Goal: Task Accomplishment & Management: Manage account settings

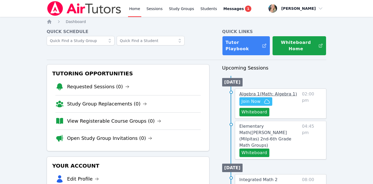
click at [247, 94] on span "Algebra 1 ( Math: Algebra 1 )" at bounding box center [267, 94] width 57 height 5
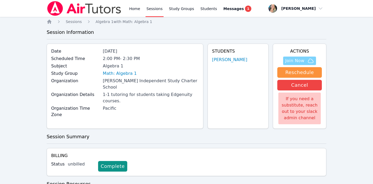
click at [296, 61] on span "Join Now" at bounding box center [294, 61] width 19 height 6
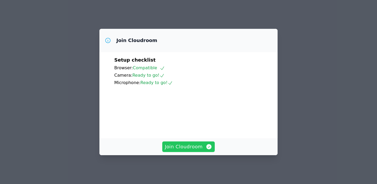
click at [189, 149] on span "Join Cloudroom" at bounding box center [188, 146] width 47 height 7
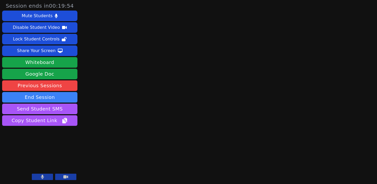
click at [47, 175] on button at bounding box center [42, 177] width 21 height 6
click at [46, 176] on button at bounding box center [42, 177] width 21 height 6
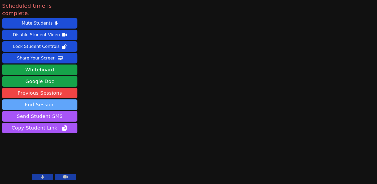
click at [51, 100] on button "End Session" at bounding box center [39, 105] width 75 height 11
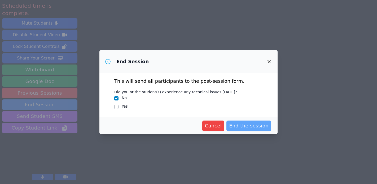
click at [237, 124] on span "End the session" at bounding box center [248, 125] width 39 height 7
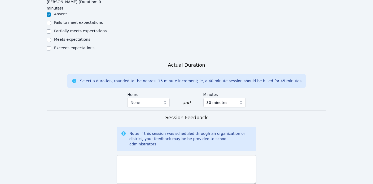
scroll to position [308, 0]
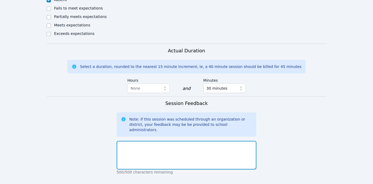
click at [179, 141] on textarea at bounding box center [187, 155] width 140 height 29
click at [131, 141] on textarea "student absent" at bounding box center [187, 155] width 140 height 29
type textarea "student absent"
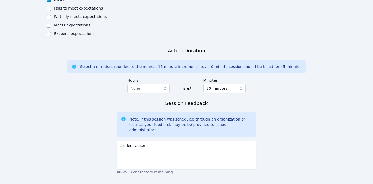
paste textarea "student absent"
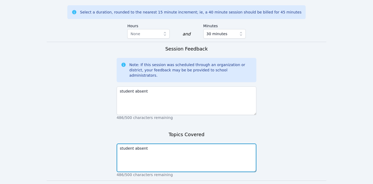
type textarea "student absent"
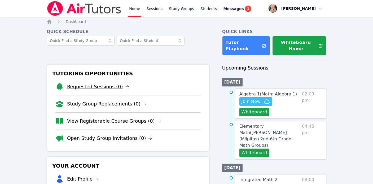
click at [102, 88] on link "Requested Sessions (0)" at bounding box center [98, 86] width 62 height 7
click at [132, 9] on link "Home" at bounding box center [134, 8] width 13 height 17
click at [137, 10] on link "Home" at bounding box center [134, 8] width 13 height 17
click at [91, 85] on link "Study Group Replacements (1)" at bounding box center [111, 86] width 89 height 7
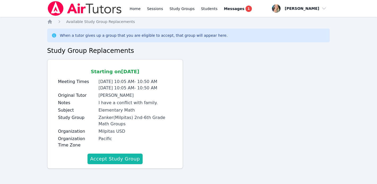
click at [100, 158] on button "Accept Study Group" at bounding box center [114, 159] width 55 height 11
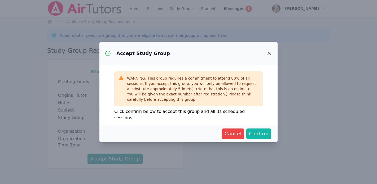
click at [251, 134] on span "Confirm" at bounding box center [259, 133] width 20 height 7
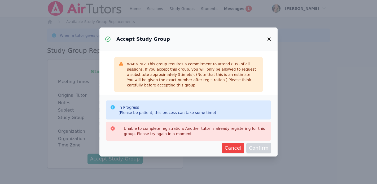
scroll to position [10, 0]
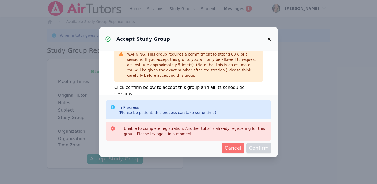
click at [227, 152] on span "Cancel" at bounding box center [232, 148] width 17 height 7
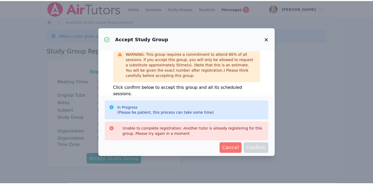
scroll to position [0, 0]
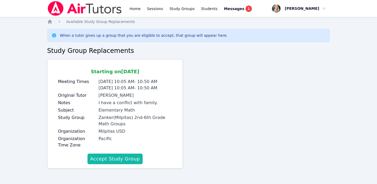
click at [116, 159] on button "Accept Study Group" at bounding box center [114, 159] width 55 height 11
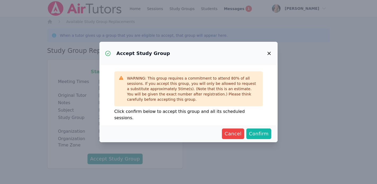
click at [261, 132] on span "Confirm" at bounding box center [259, 133] width 20 height 7
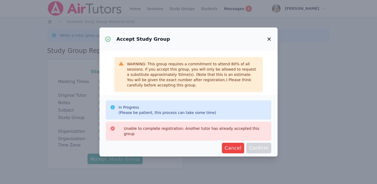
click at [269, 38] on icon "button" at bounding box center [269, 39] width 6 height 6
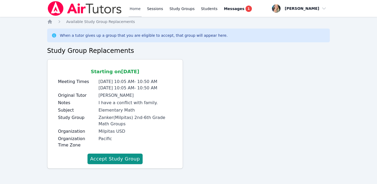
click at [135, 9] on link "Home" at bounding box center [134, 8] width 13 height 17
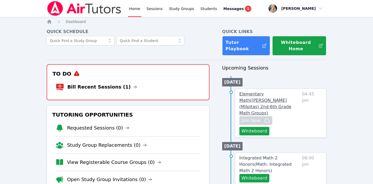
click at [244, 95] on span "Elementary Math ( Pomeroy (Milpitas) 2nd-6th Grade Math Groups )" at bounding box center [265, 104] width 52 height 24
